Goal: Information Seeking & Learning: Learn about a topic

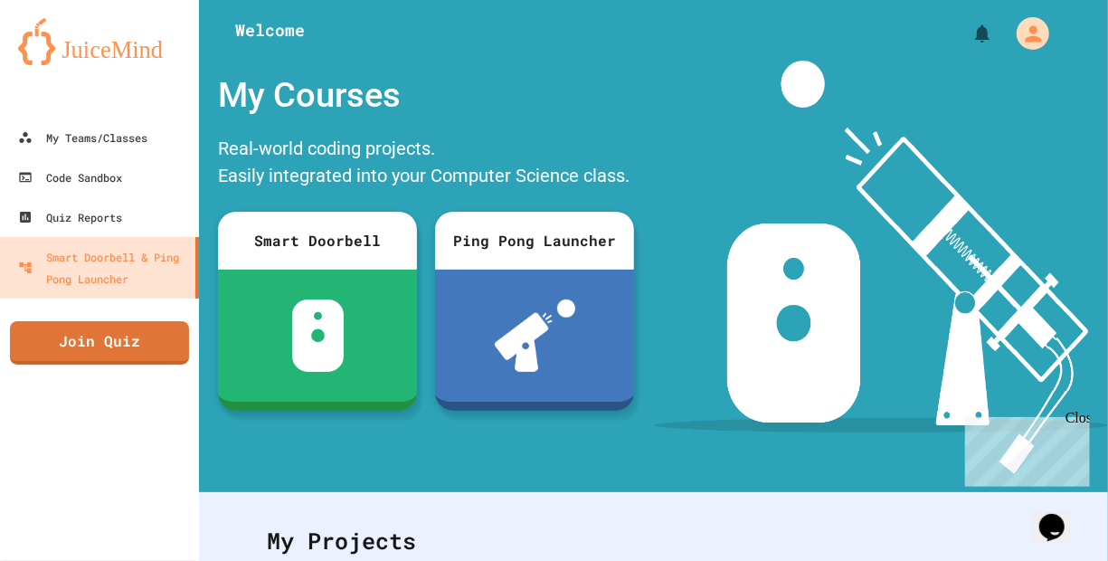
click at [61, 56] on img at bounding box center [99, 41] width 163 height 47
click at [81, 148] on link "My Teams/Classes" at bounding box center [99, 137] width 205 height 41
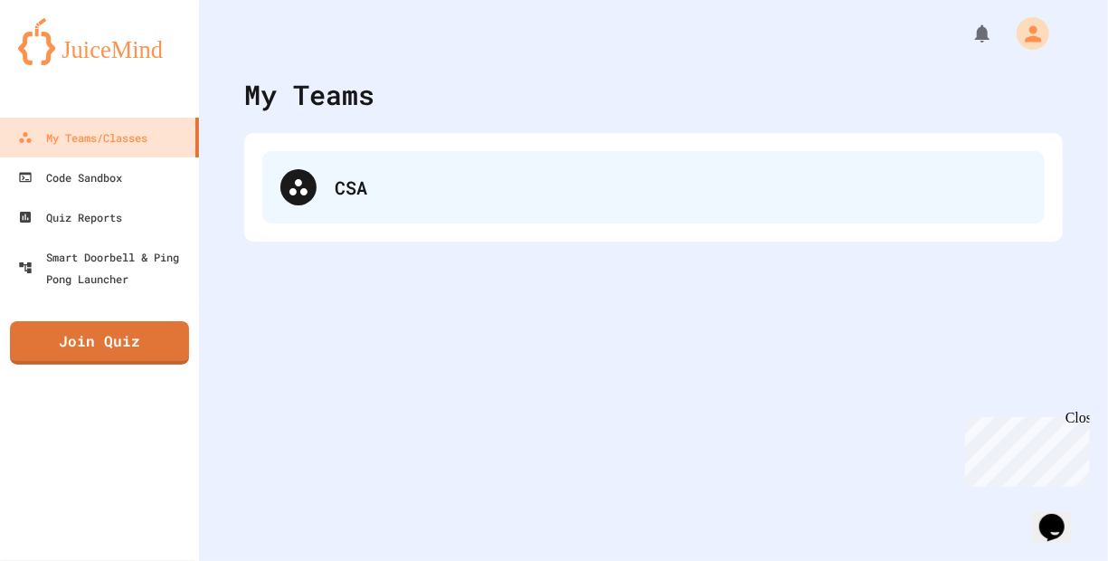
drag, startPoint x: 412, startPoint y: 248, endPoint x: 402, endPoint y: 186, distance: 62.3
click at [402, 186] on div "My Teams CSA" at bounding box center [653, 280] width 909 height 561
click at [402, 186] on div "CSA" at bounding box center [681, 187] width 692 height 27
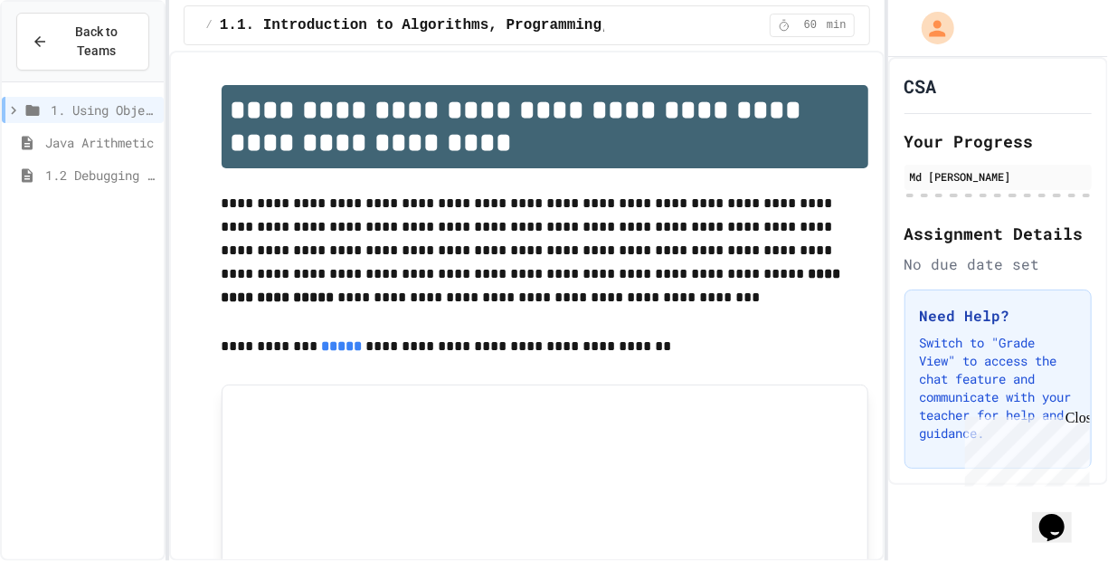
click at [89, 189] on div "1.2 Debugging Exercise" at bounding box center [83, 178] width 162 height 33
click at [89, 184] on div "1.2 Debugging Exercise" at bounding box center [83, 175] width 162 height 26
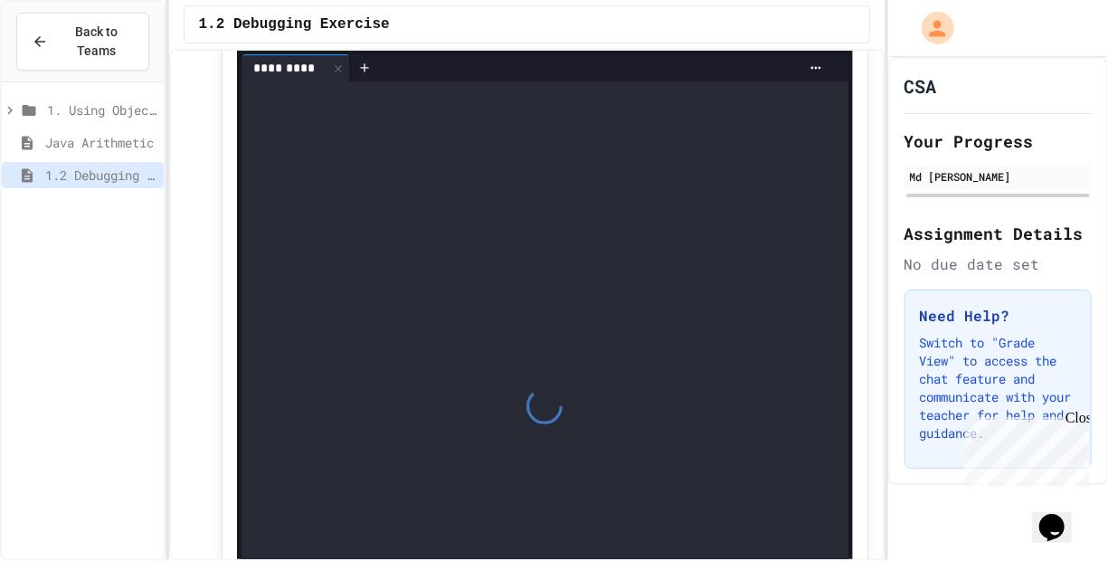
scroll to position [198, 0]
click at [366, 116] on div at bounding box center [544, 404] width 607 height 649
